Goal: Transaction & Acquisition: Purchase product/service

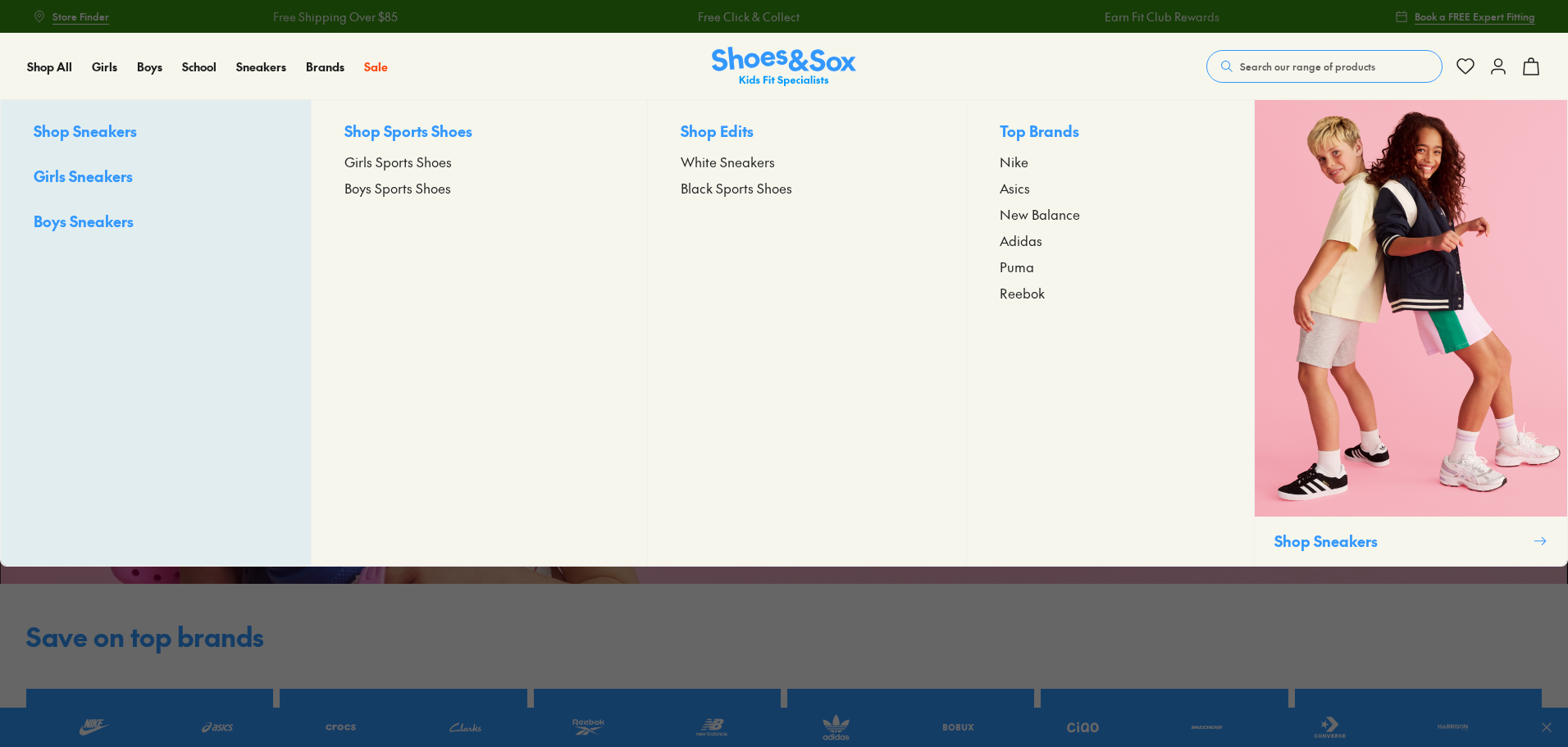
click at [416, 167] on span "Girls Sports Shoes" at bounding box center [398, 162] width 108 height 20
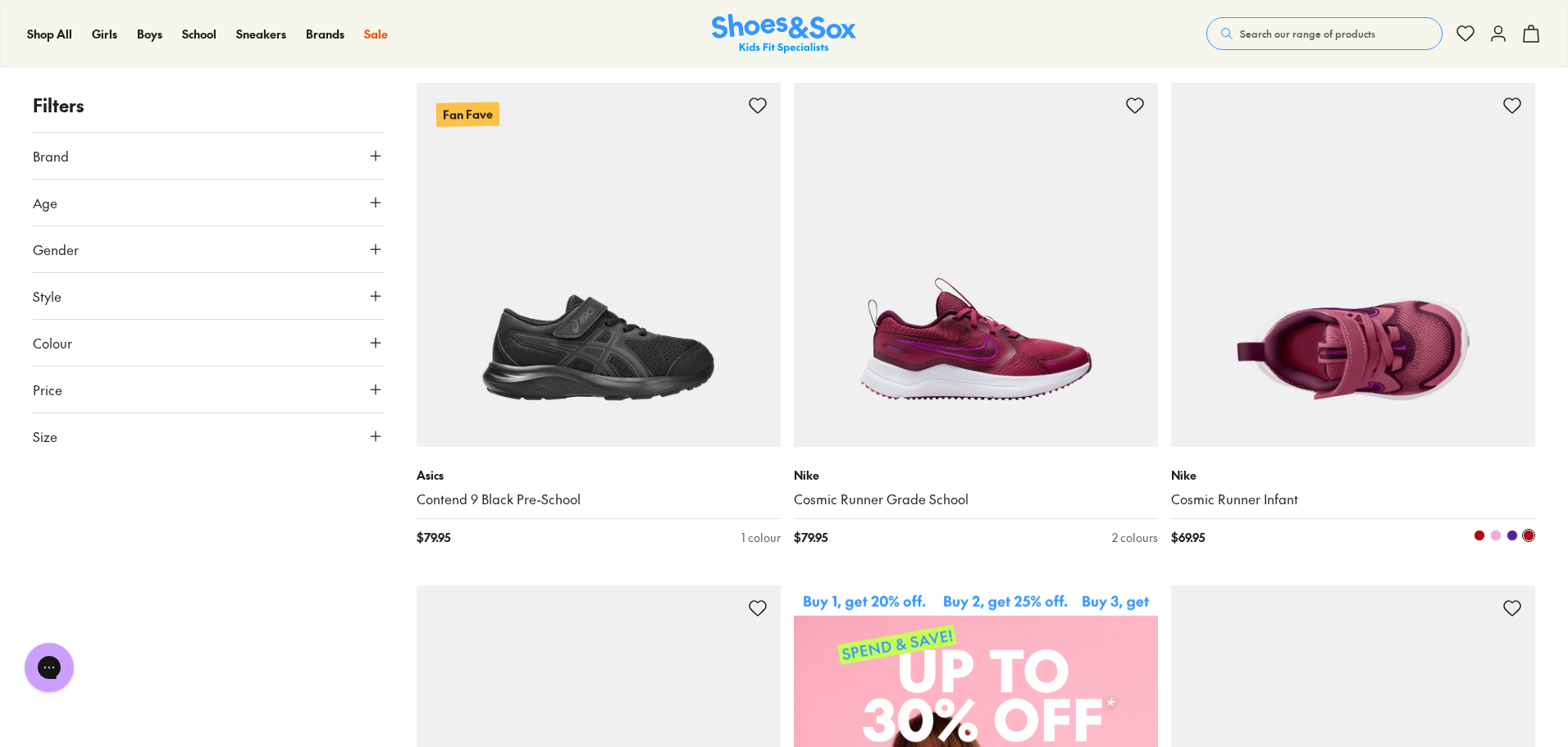
scroll to position [82, 0]
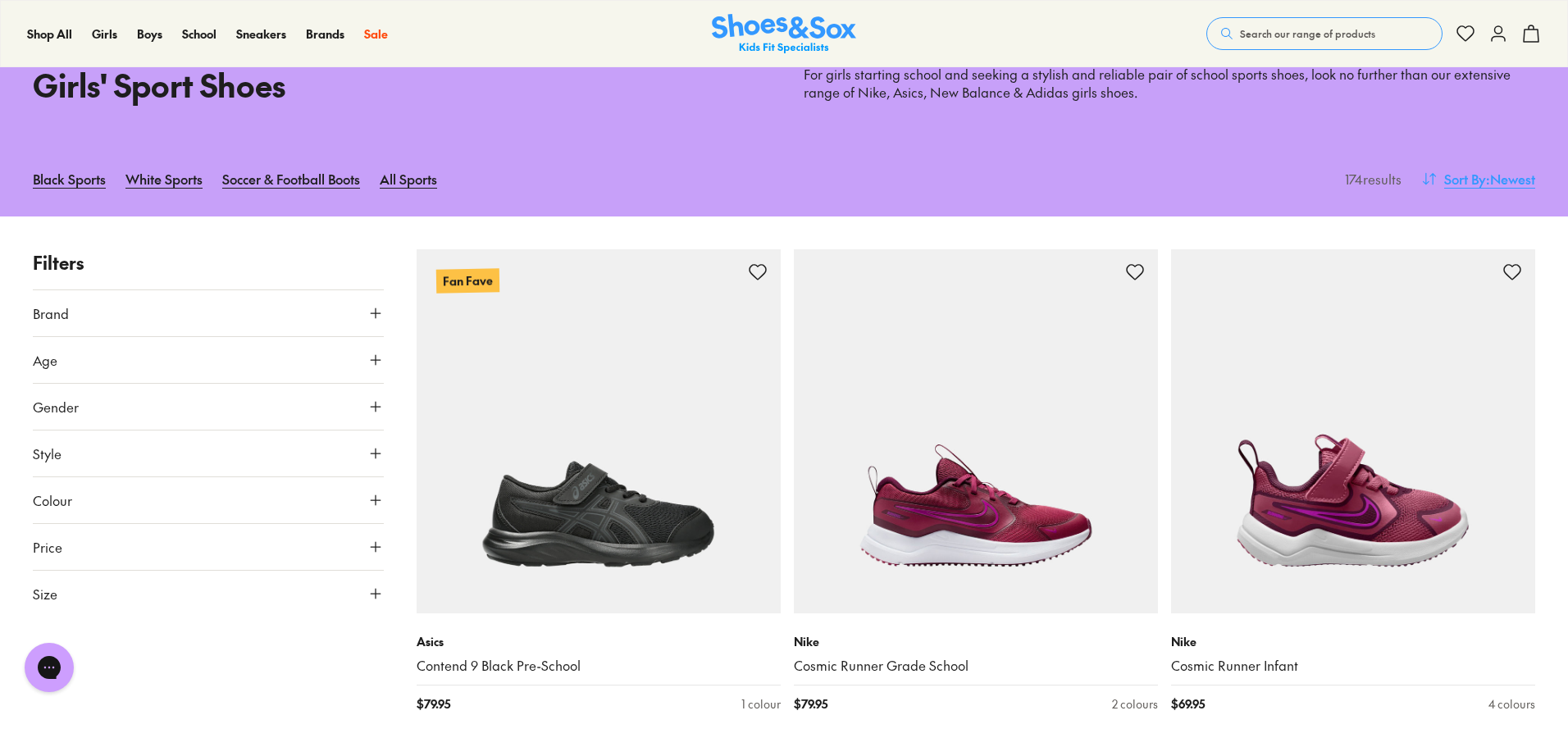
click at [1513, 179] on span ": Newest" at bounding box center [1511, 179] width 50 height 20
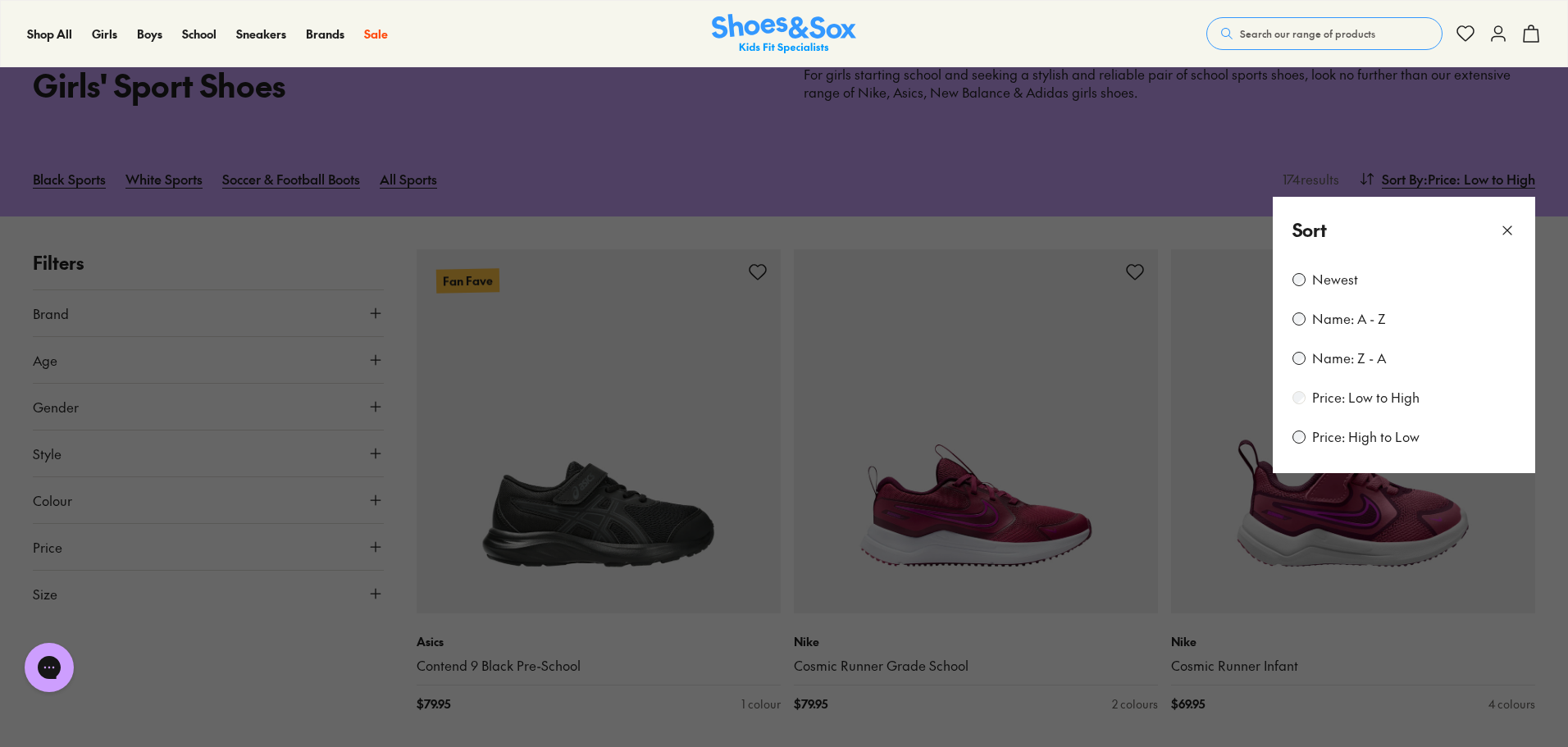
scroll to position [112, 0]
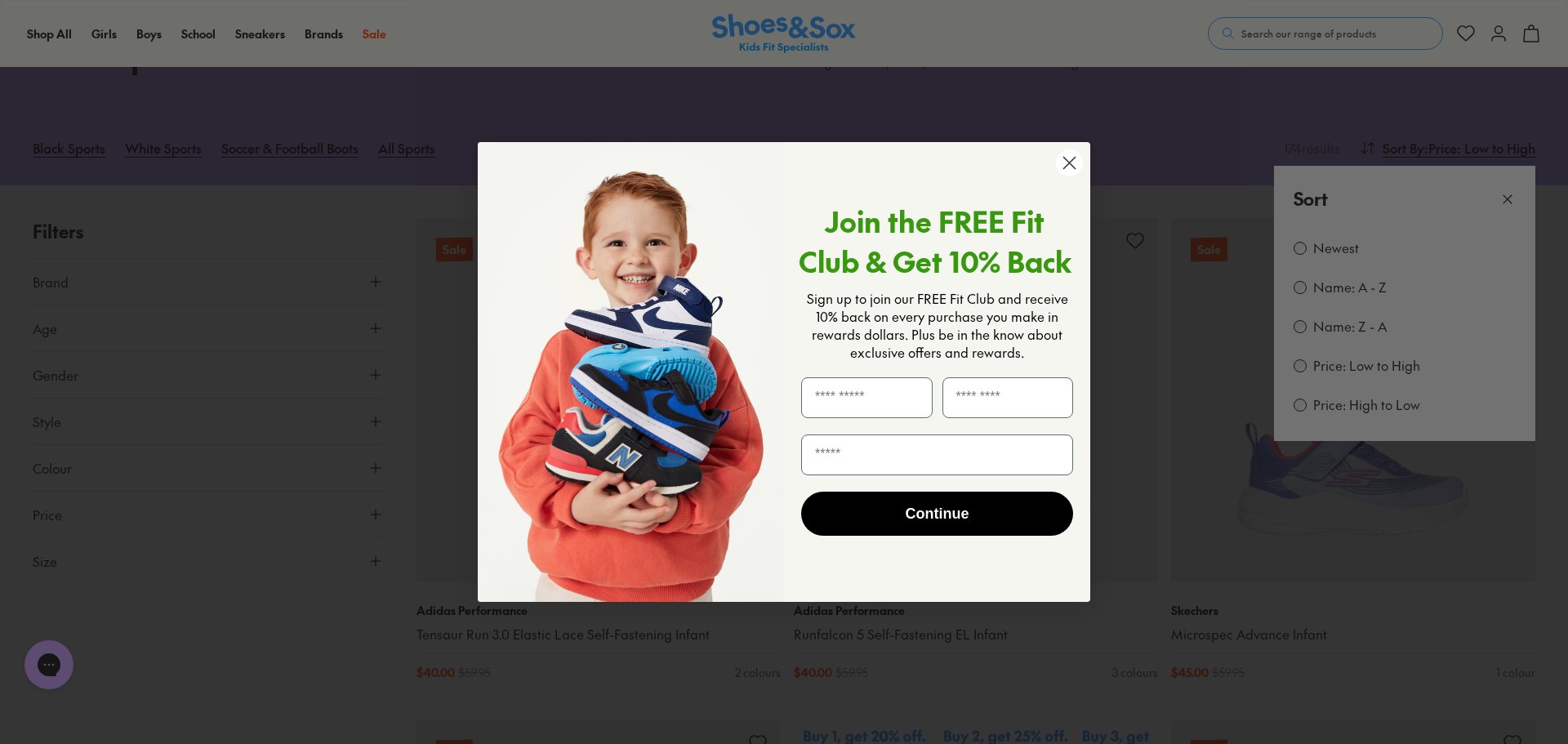
click at [1062, 159] on circle "Close dialog" at bounding box center [1070, 163] width 27 height 27
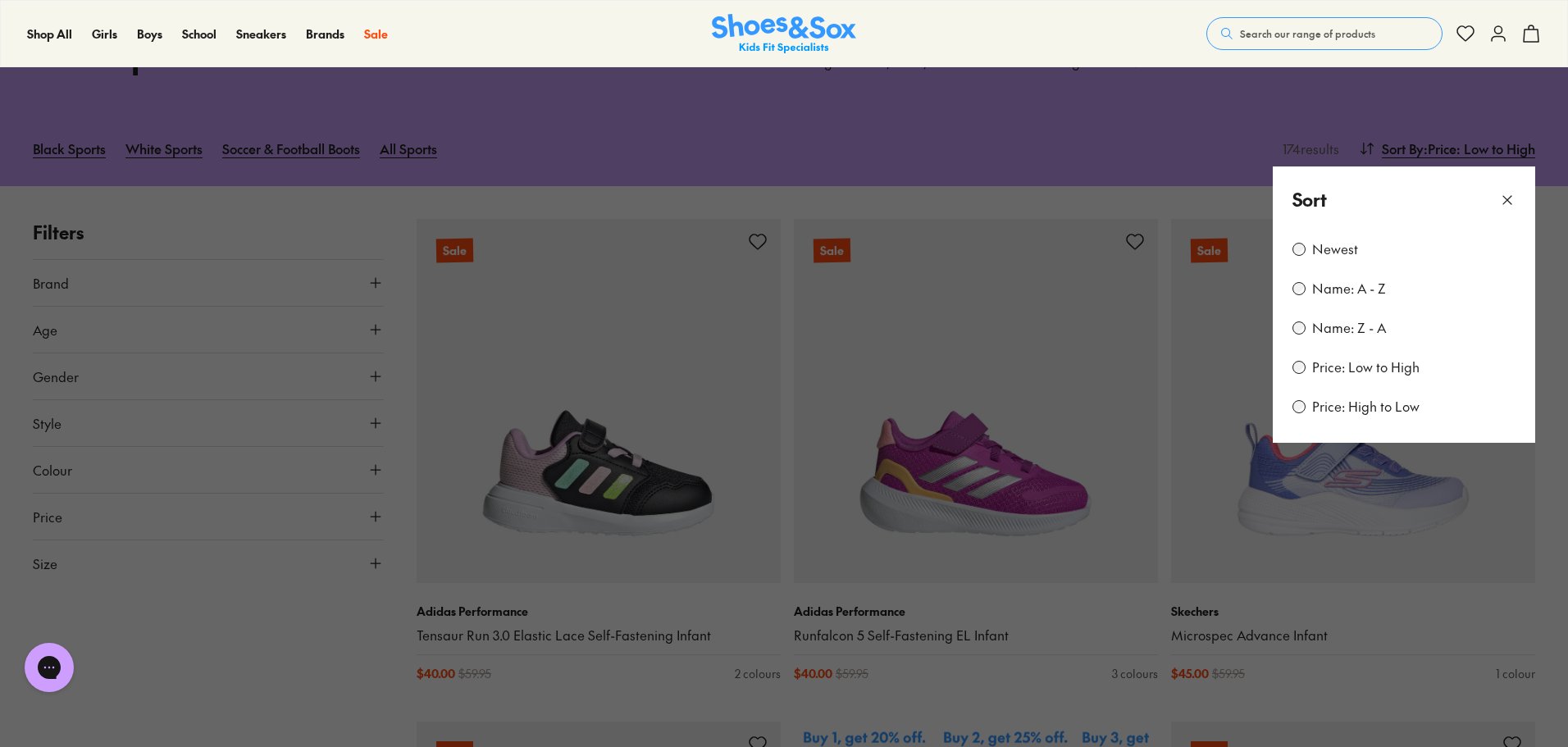
click at [1510, 202] on use at bounding box center [1507, 200] width 9 height 9
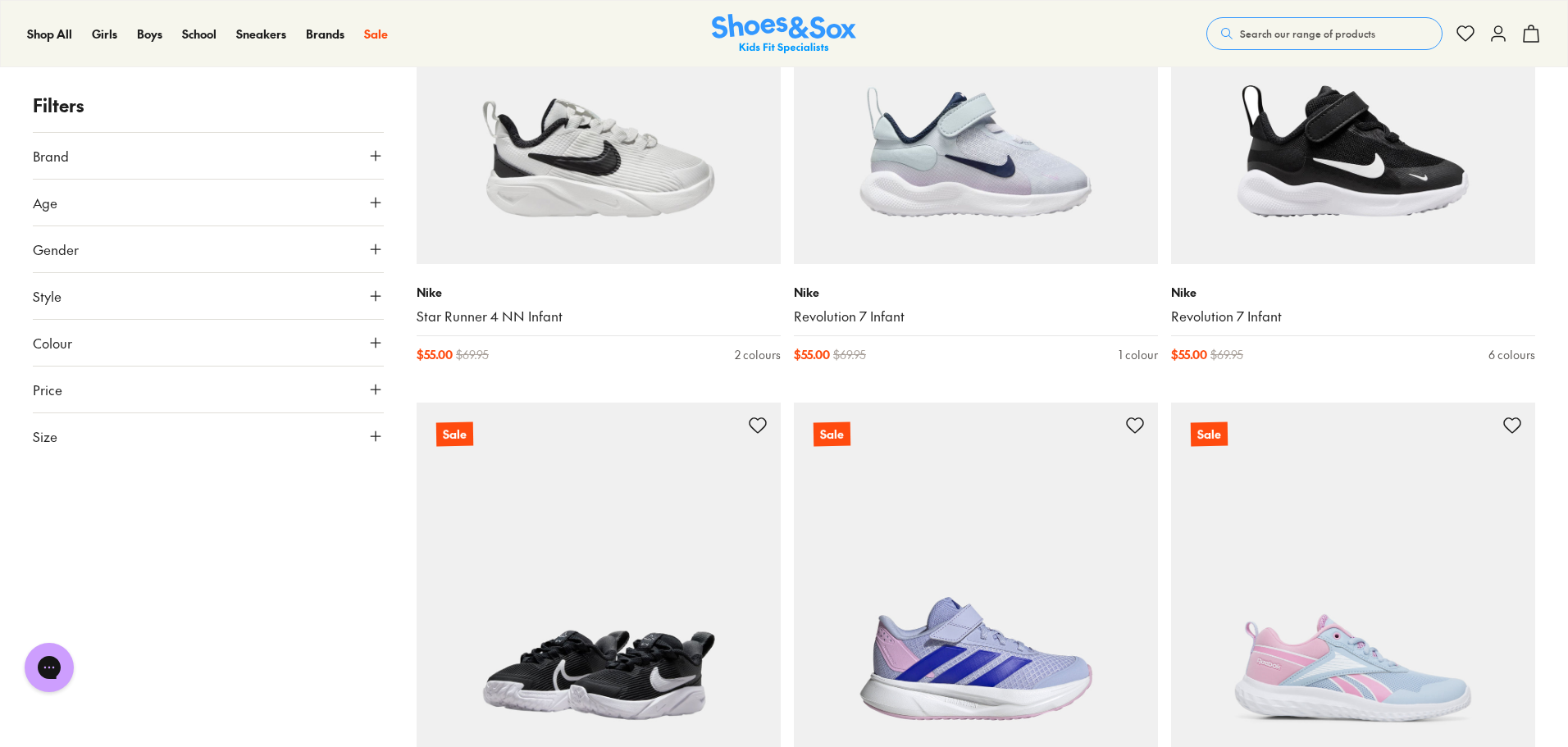
scroll to position [3803, 0]
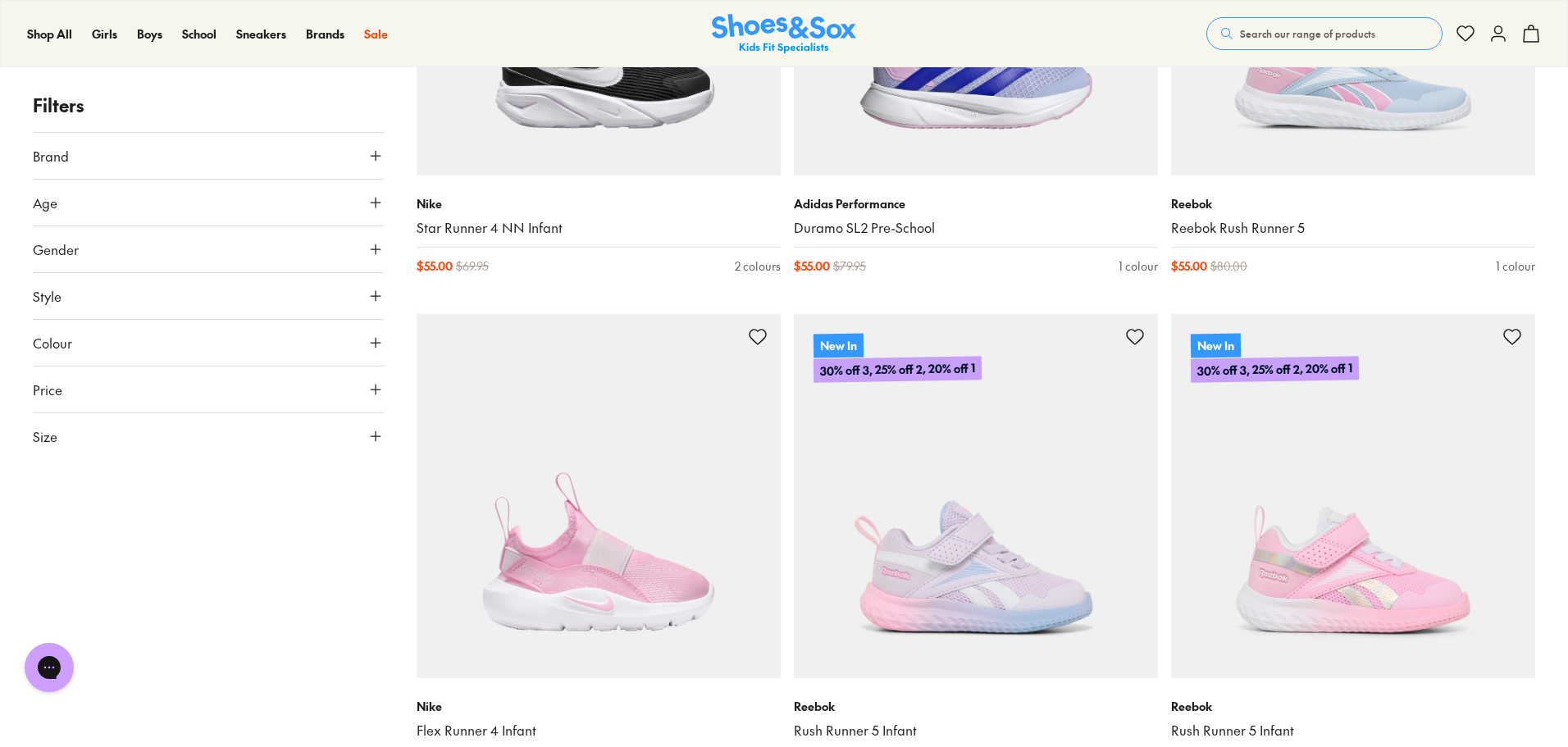
scroll to position [4131, 0]
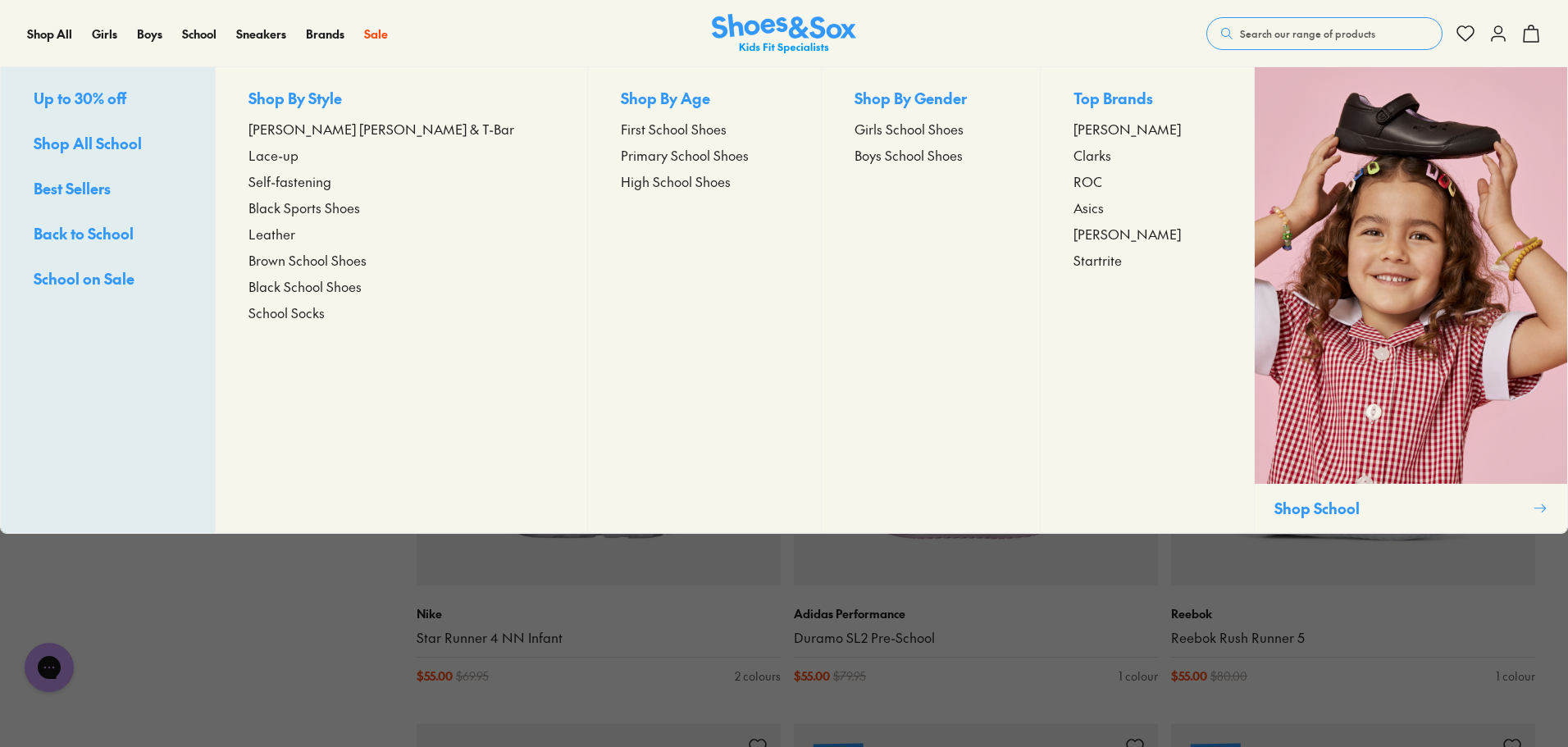
click at [889, 132] on span "Girls School Shoes" at bounding box center [909, 128] width 109 height 20
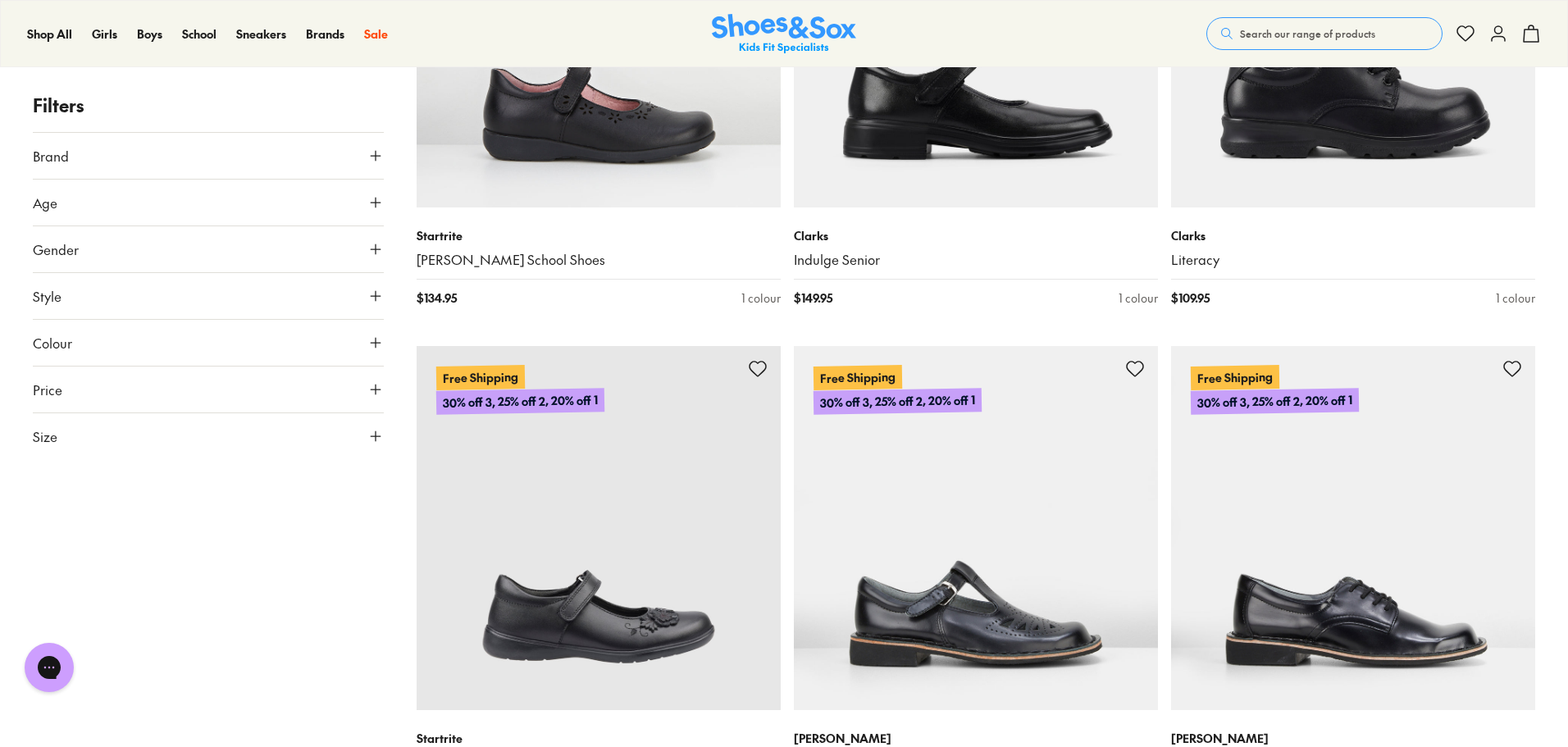
scroll to position [3443, 0]
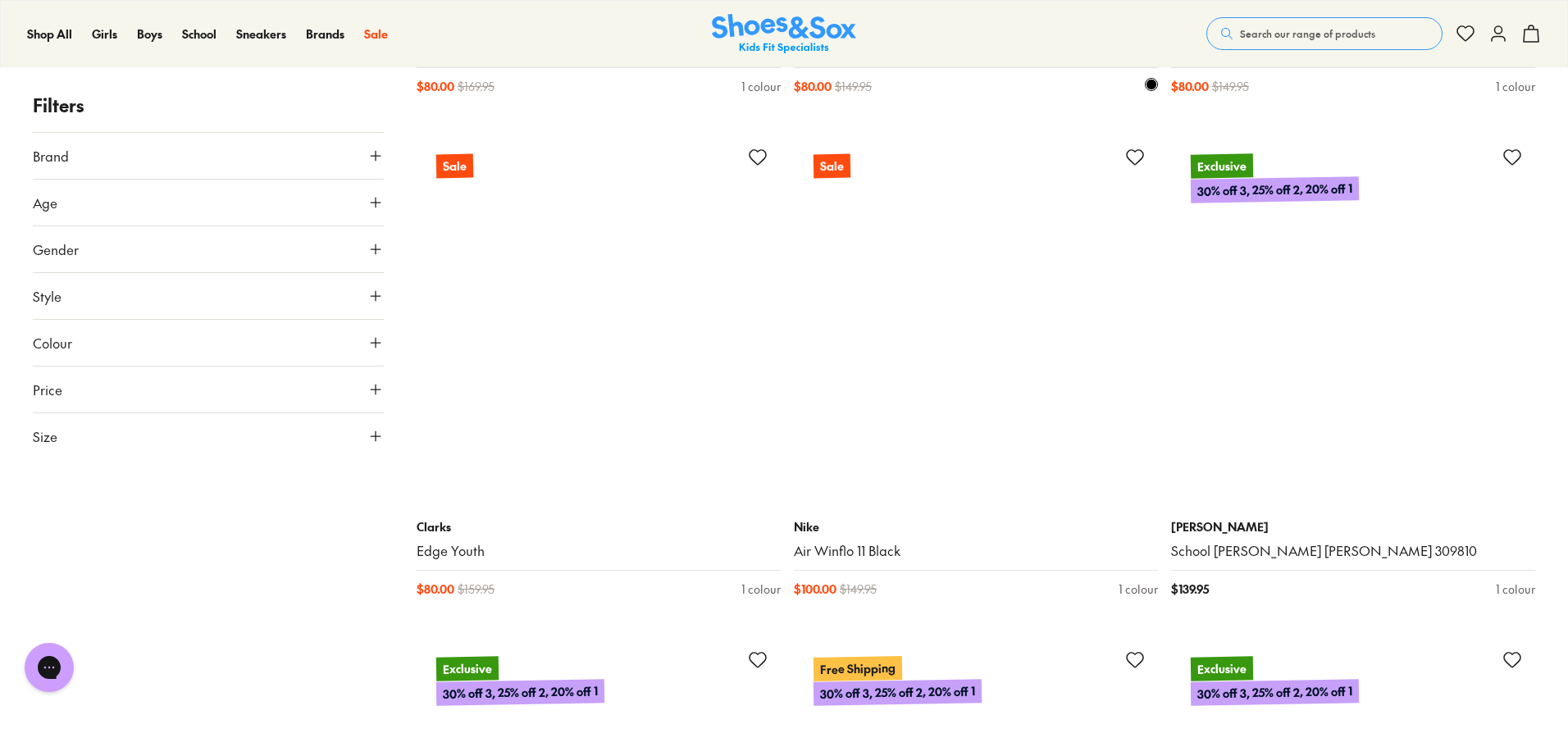
scroll to position [8855, 0]
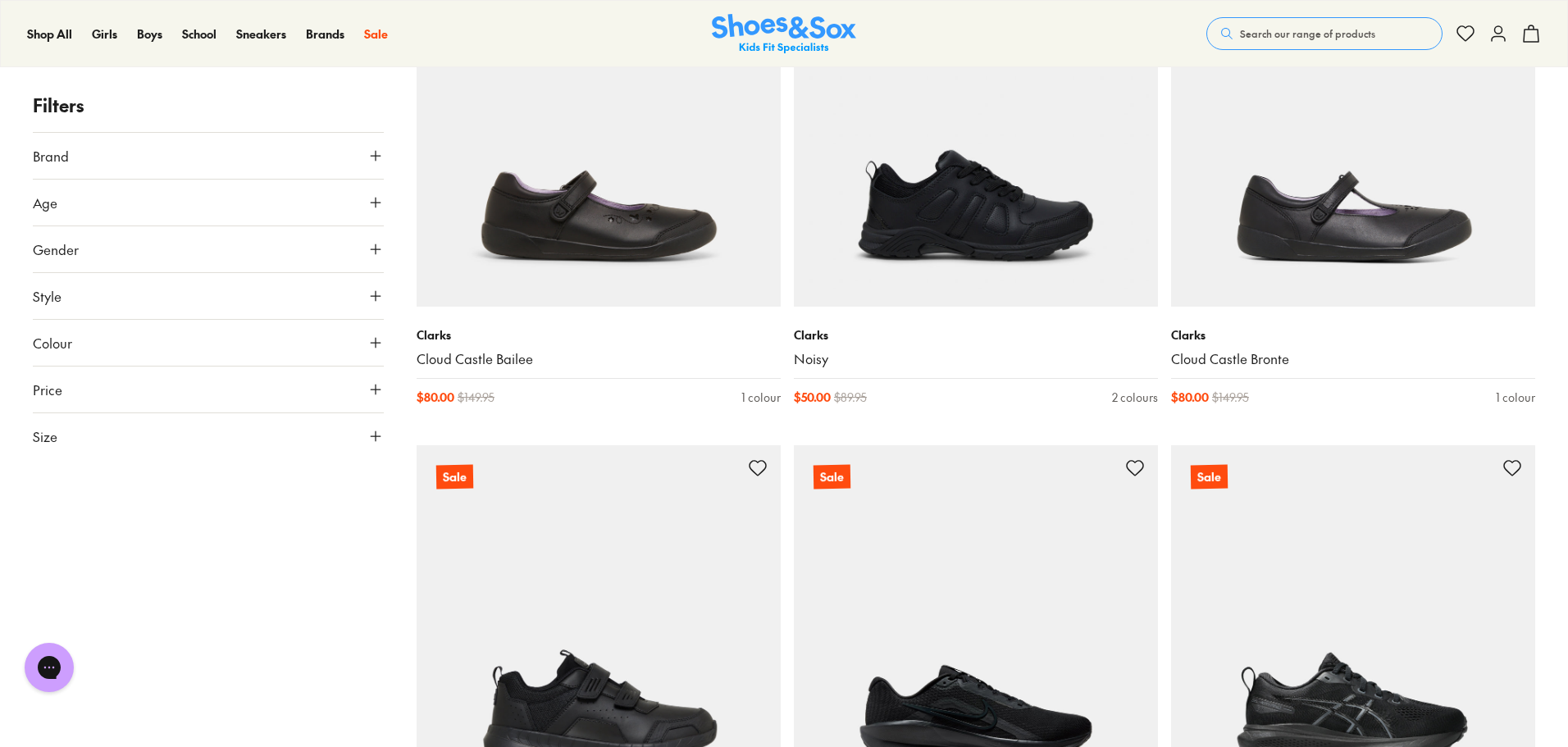
scroll to position [11070, 0]
